Goal: Information Seeking & Learning: Find contact information

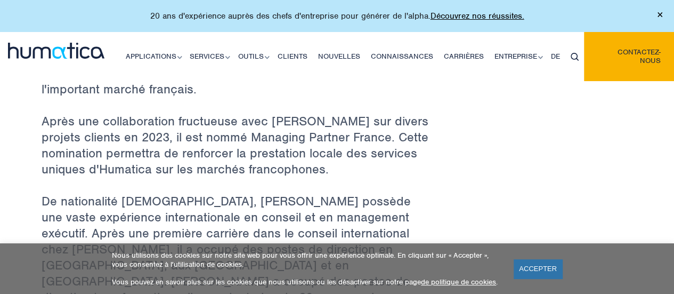
scroll to position [693, 0]
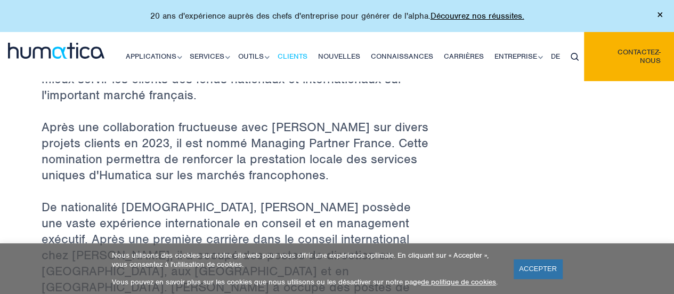
click at [292, 54] on font "Clients" at bounding box center [293, 56] width 30 height 9
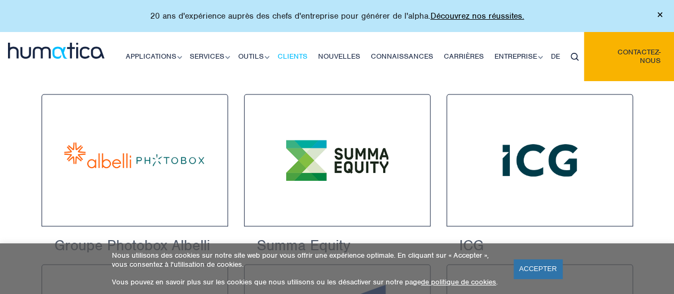
scroll to position [639, 0]
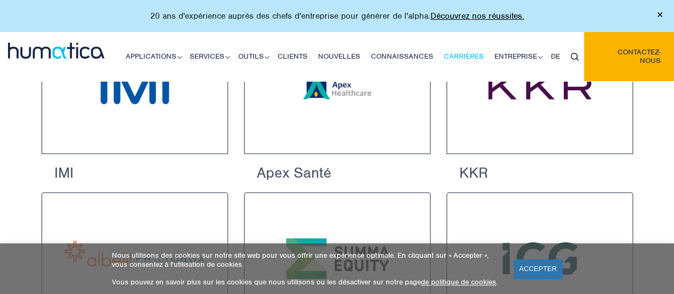
click at [472, 54] on font "Carrières" at bounding box center [464, 56] width 40 height 9
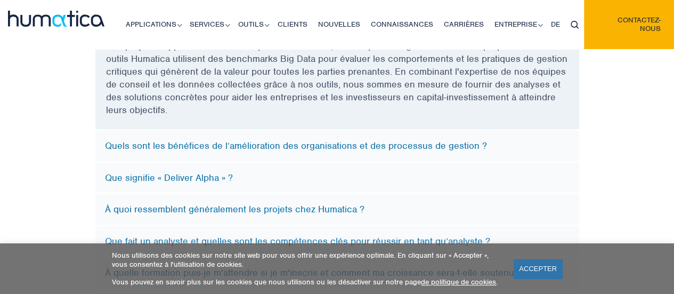
scroll to position [3144, 0]
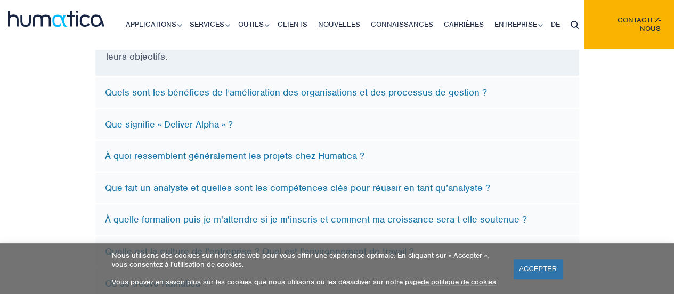
click at [351, 150] on font "À quoi ressemblent généralement les projets chez Humatica ?" at bounding box center [234, 156] width 259 height 12
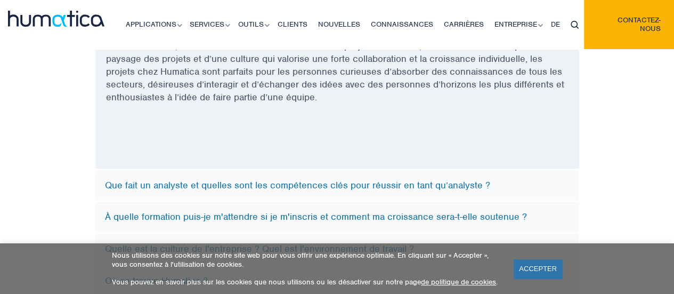
scroll to position [3463, 0]
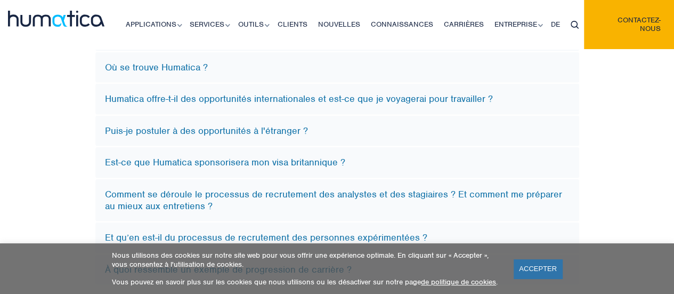
click at [421, 93] on font "Humatica offre-t-il des opportunités internationales et est-ce que je voyagerai…" at bounding box center [299, 99] width 388 height 12
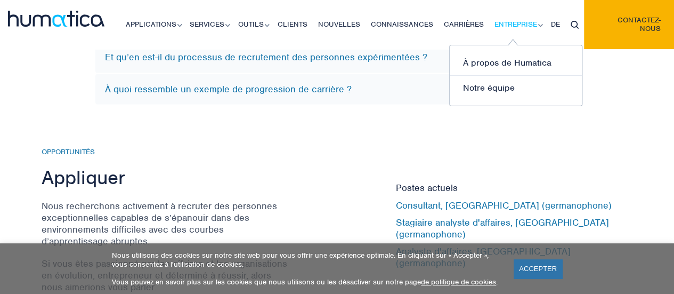
scroll to position [3437, 0]
click at [478, 92] on font "Notre équipe" at bounding box center [489, 87] width 52 height 11
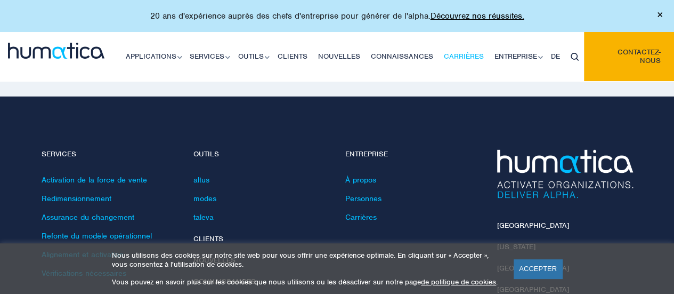
scroll to position [1652, 0]
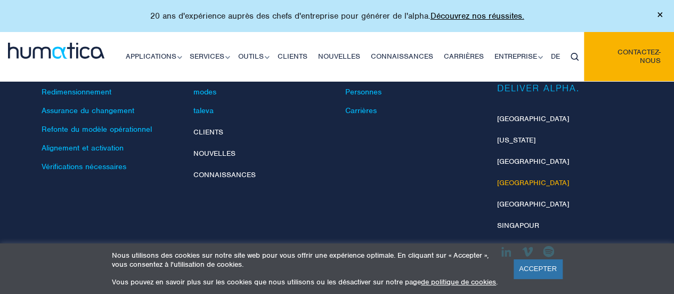
click at [503, 178] on font "[GEOGRAPHIC_DATA]" at bounding box center [533, 182] width 72 height 9
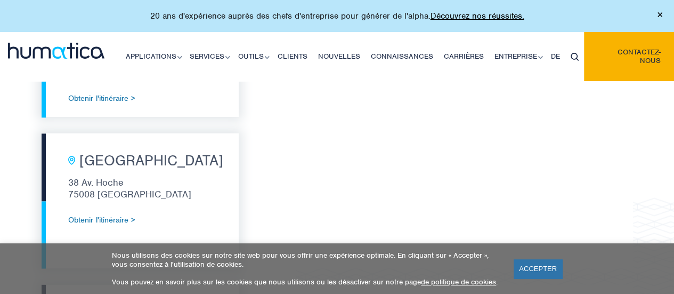
scroll to position [781, 0]
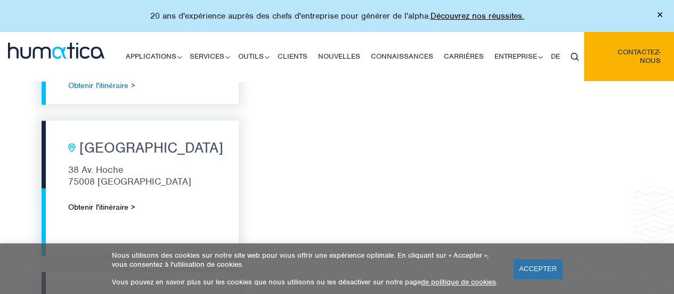
click at [85, 202] on font "Obtenir l'itinéraire >" at bounding box center [101, 207] width 67 height 10
